Goal: Navigation & Orientation: Find specific page/section

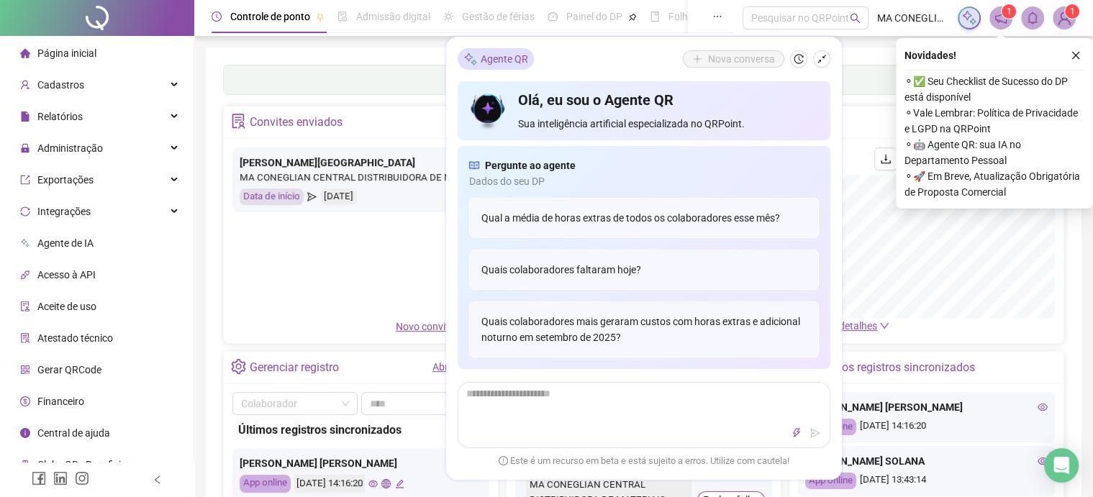
click at [1075, 54] on icon "close" at bounding box center [1076, 55] width 10 height 10
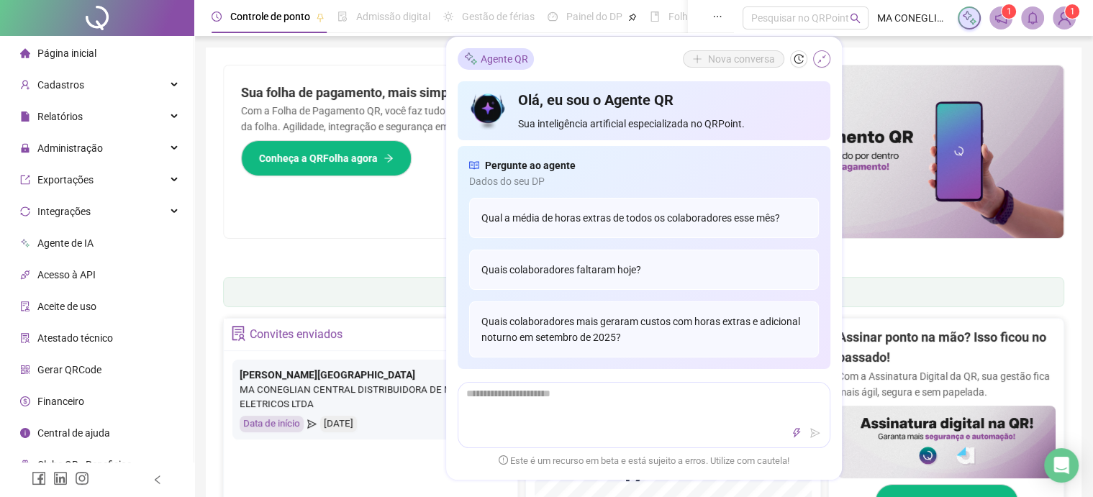
click at [821, 66] on button "button" at bounding box center [821, 58] width 17 height 17
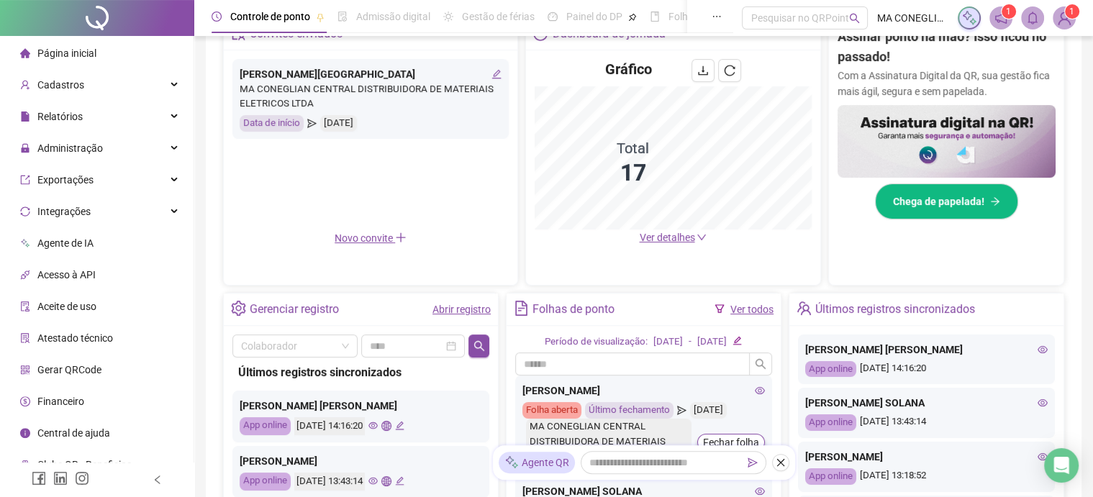
scroll to position [72, 0]
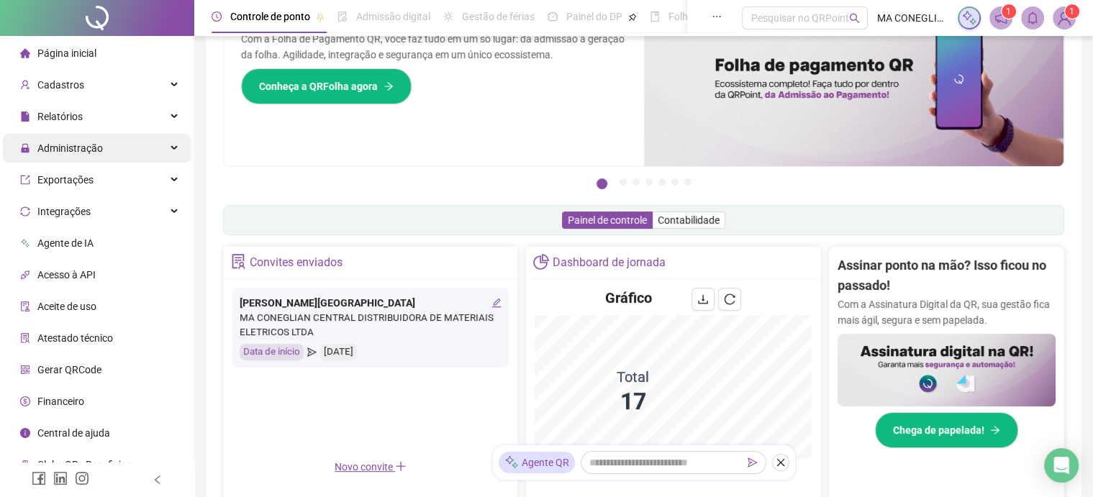
click at [103, 154] on div "Administração" at bounding box center [97, 148] width 188 height 29
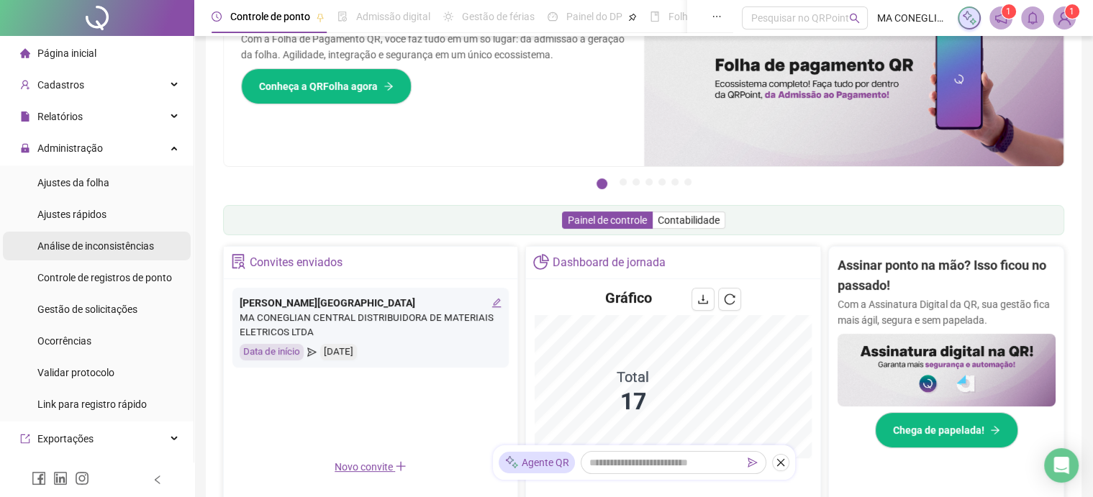
click at [105, 235] on div "Análise de inconsistências" at bounding box center [95, 246] width 117 height 29
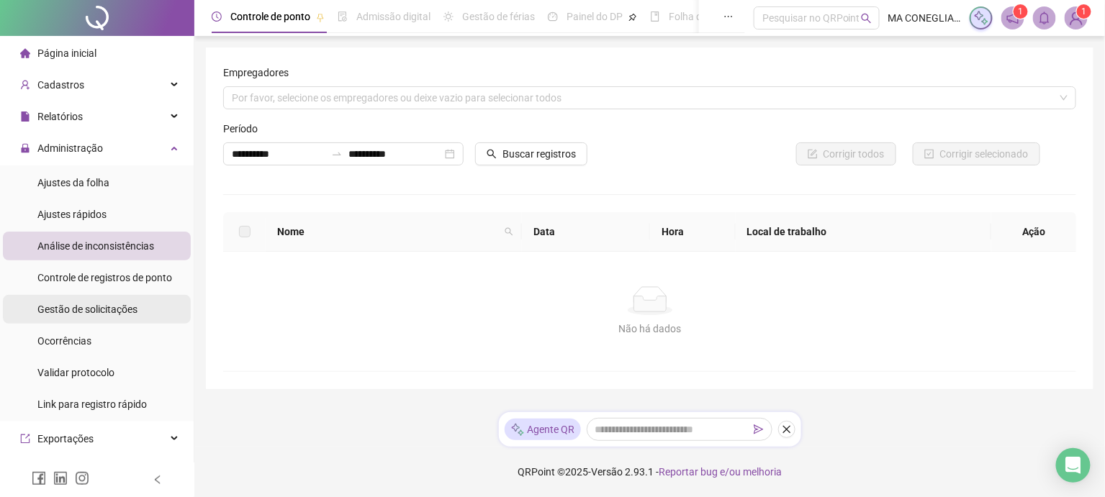
drag, startPoint x: 85, startPoint y: 320, endPoint x: 73, endPoint y: 81, distance: 238.5
click at [85, 317] on div "Gestão de solicitações" at bounding box center [87, 309] width 100 height 29
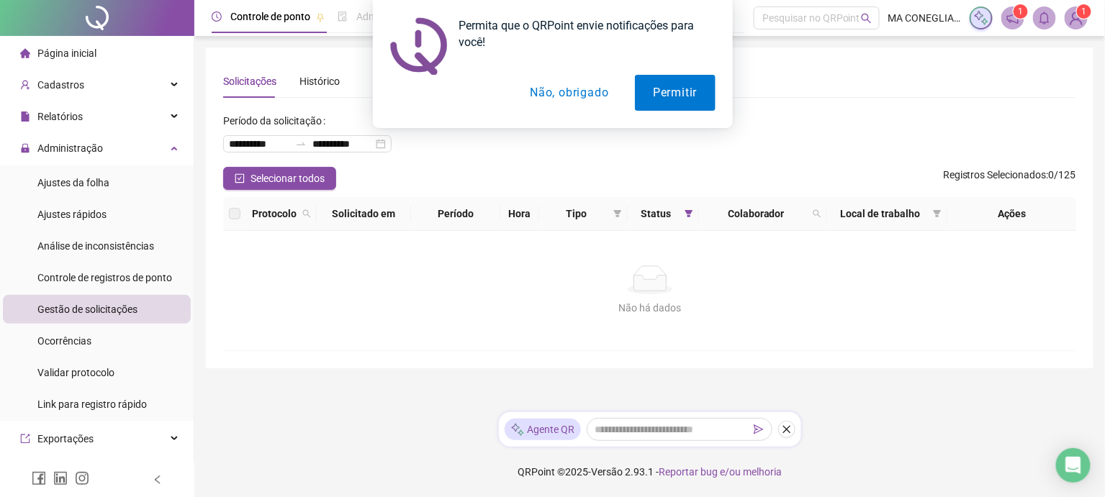
click at [608, 89] on button "Não, obrigado" at bounding box center [569, 93] width 114 height 36
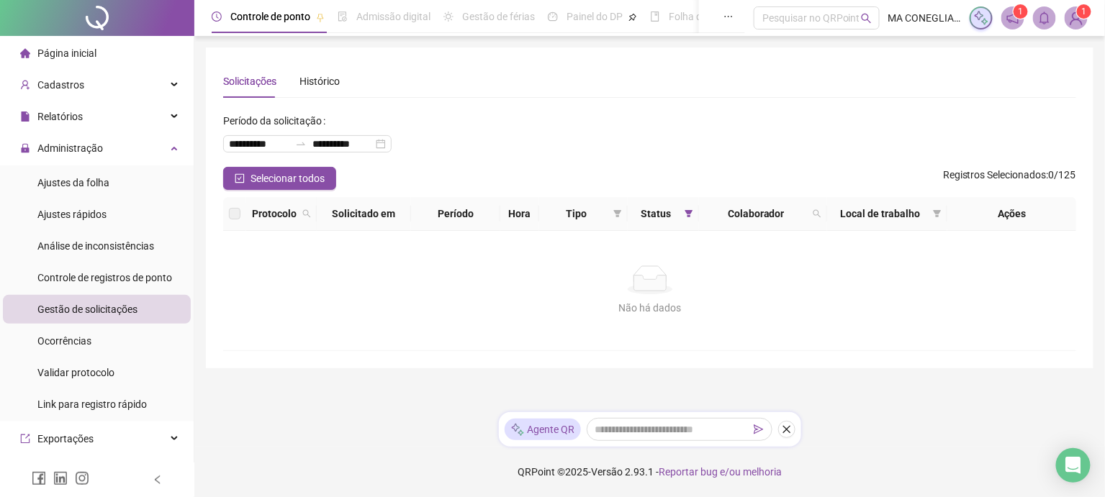
click at [118, 12] on div at bounding box center [97, 18] width 194 height 36
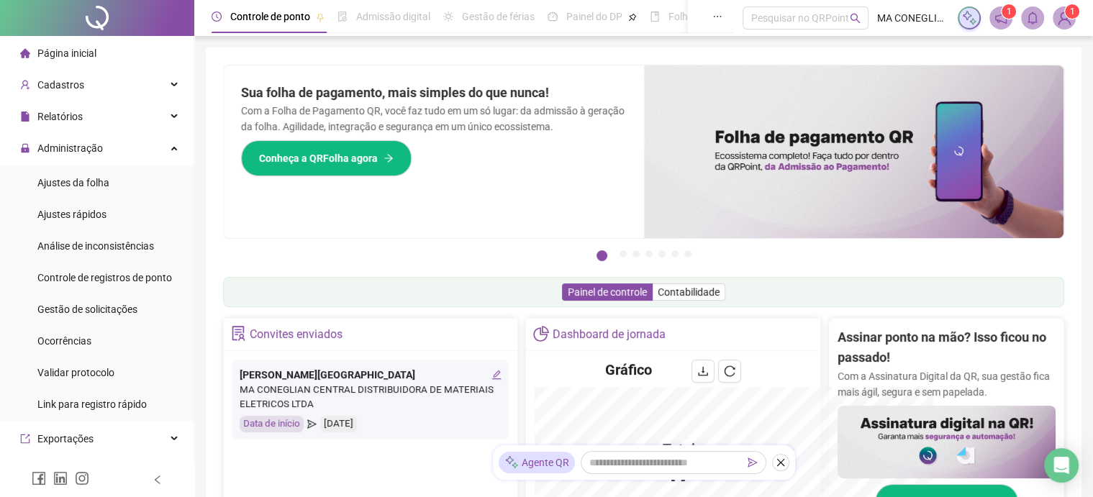
click at [73, 25] on div at bounding box center [97, 18] width 194 height 36
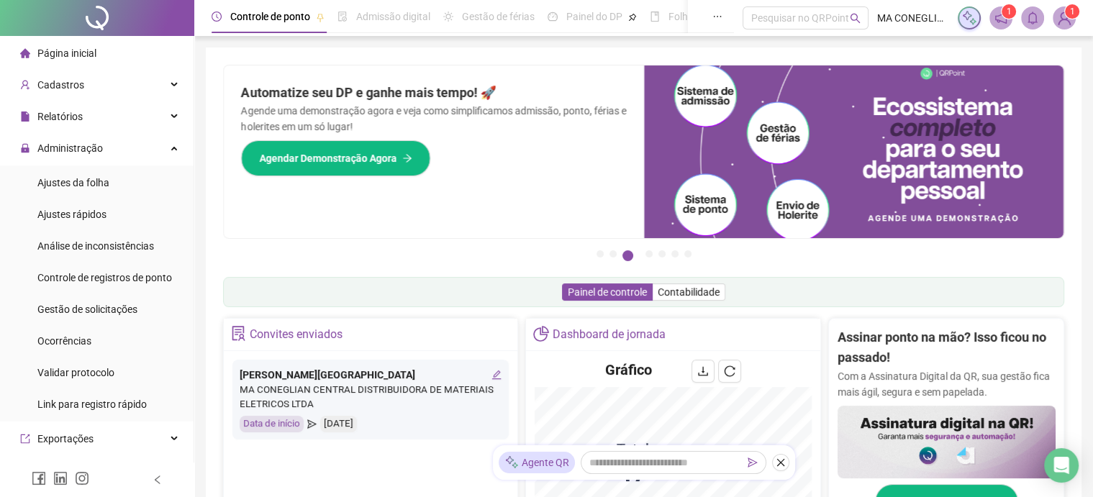
click at [367, 60] on div "Pague o QRPoint com Cartão de Crédito Sua assinatura: mais segurança, prática e…" at bounding box center [644, 462] width 876 height 828
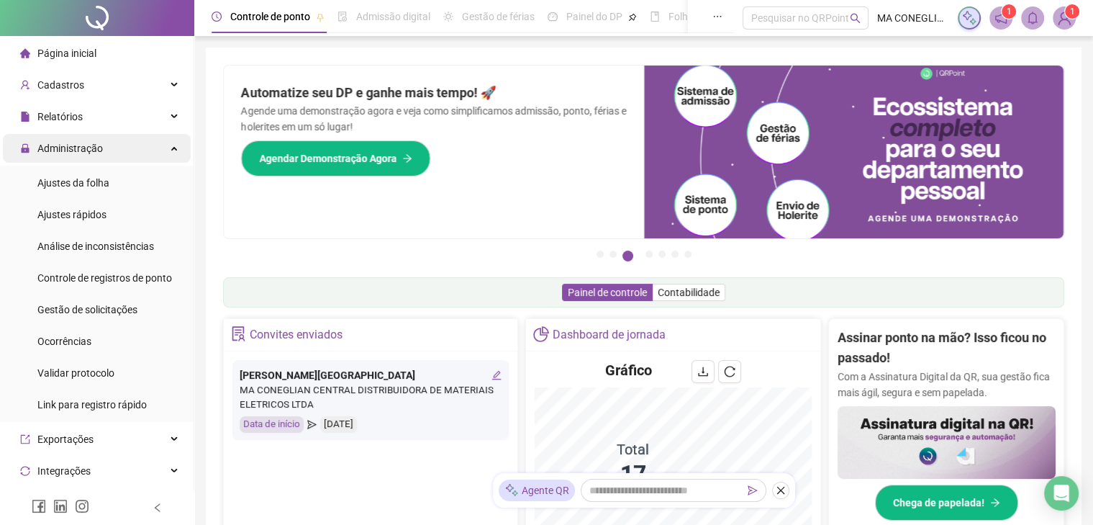
click at [126, 155] on div "Administração" at bounding box center [97, 148] width 188 height 29
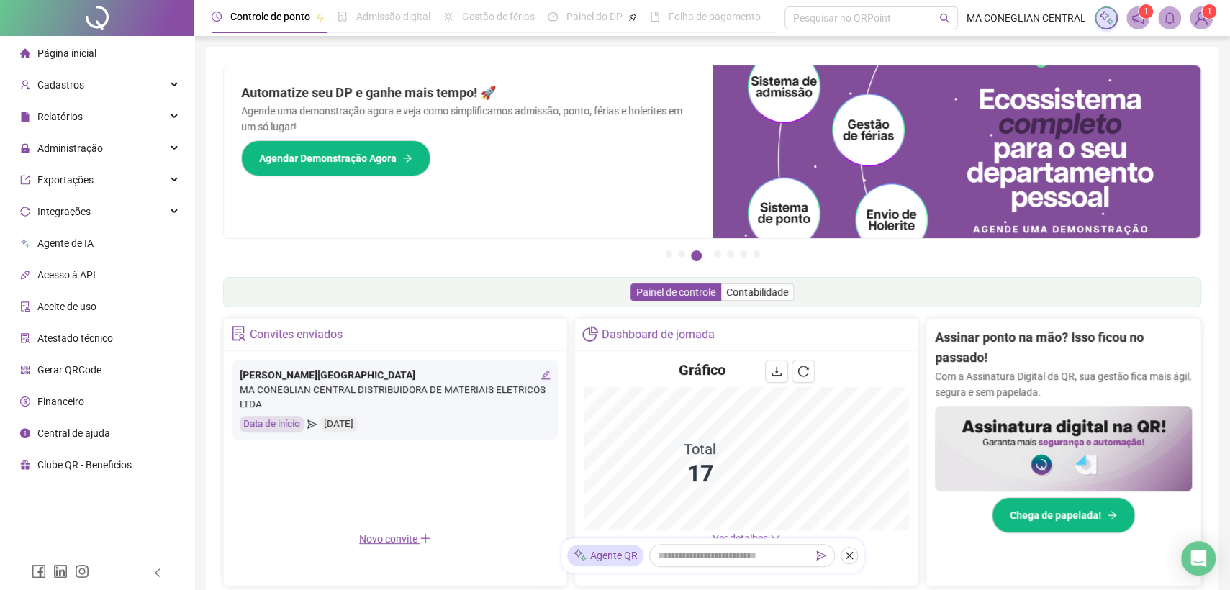
drag, startPoint x: 297, startPoint y: 6, endPoint x: 507, endPoint y: 296, distance: 358.1
click at [497, 299] on div "Painel de controle Contabilidade" at bounding box center [712, 292] width 978 height 30
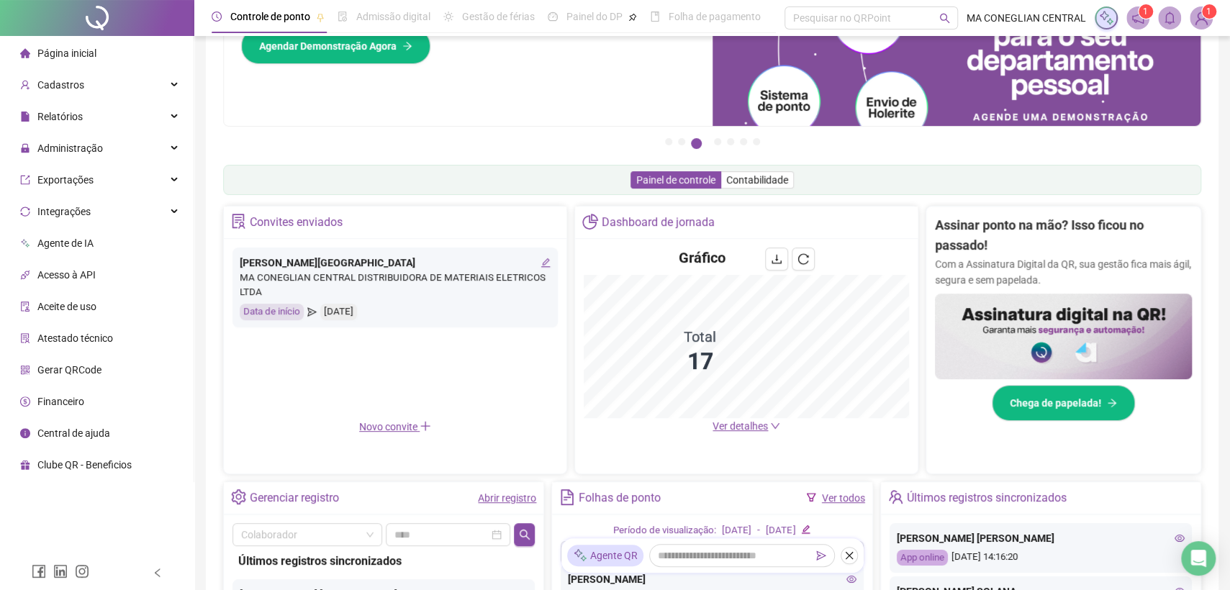
scroll to position [270, 0]
